Goal: Find specific page/section: Find specific page/section

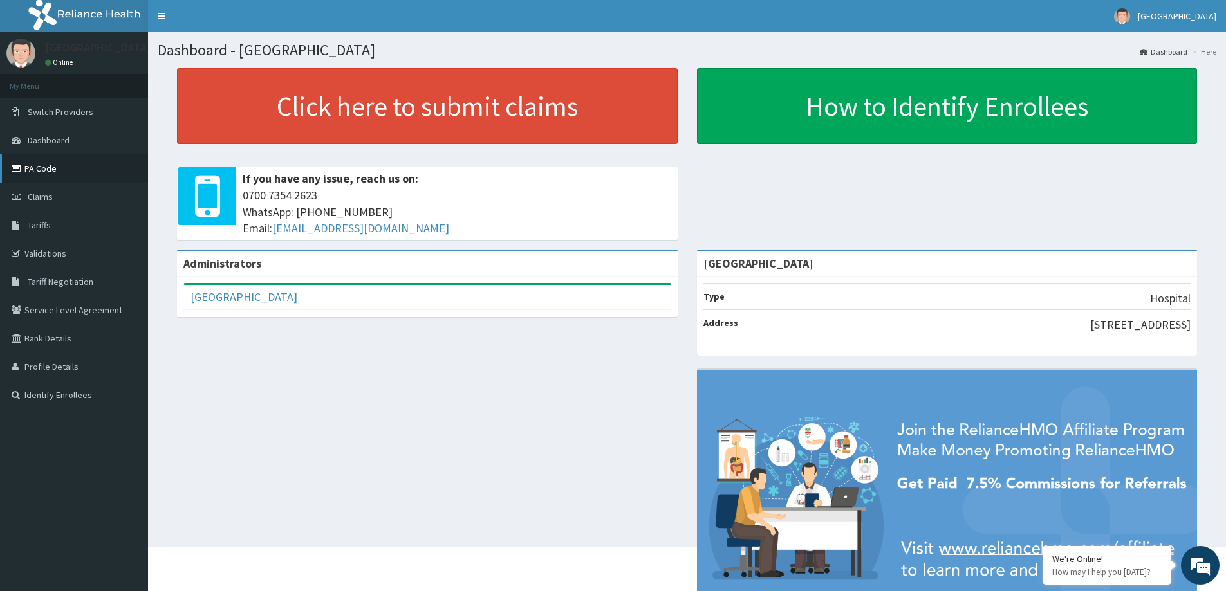
click at [40, 169] on link "PA Code" at bounding box center [74, 168] width 148 height 28
